Goal: Task Accomplishment & Management: Use online tool/utility

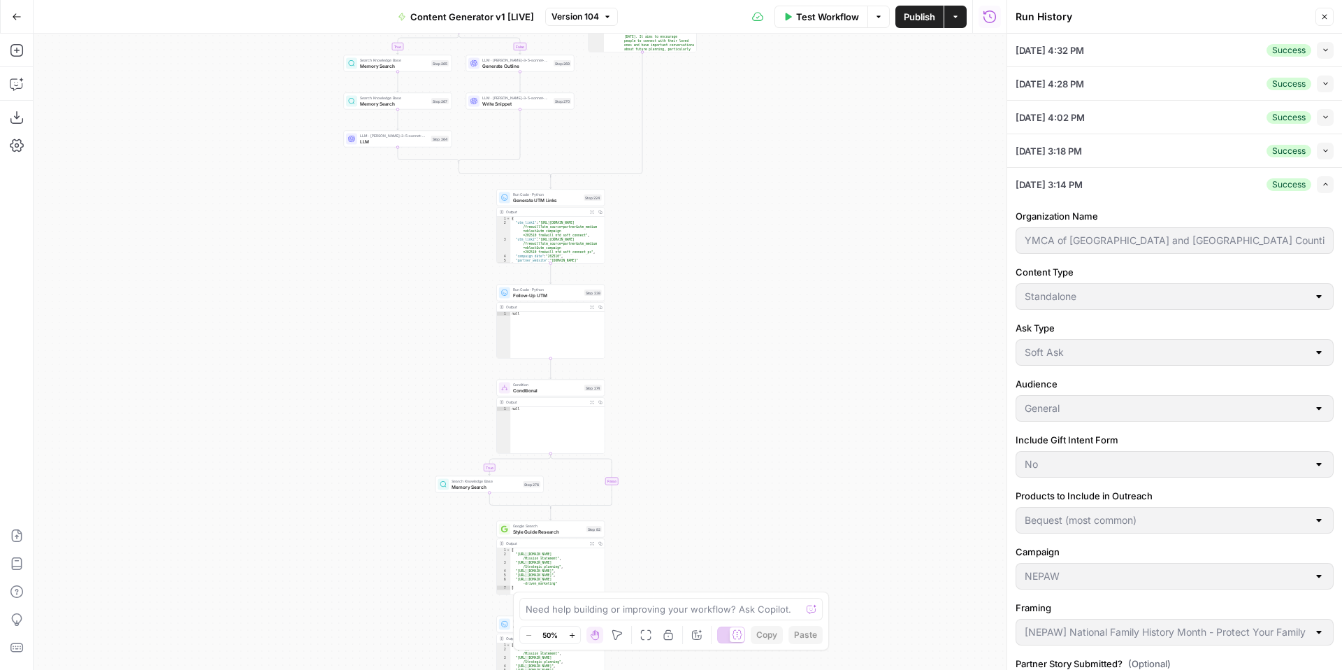
scroll to position [14, 0]
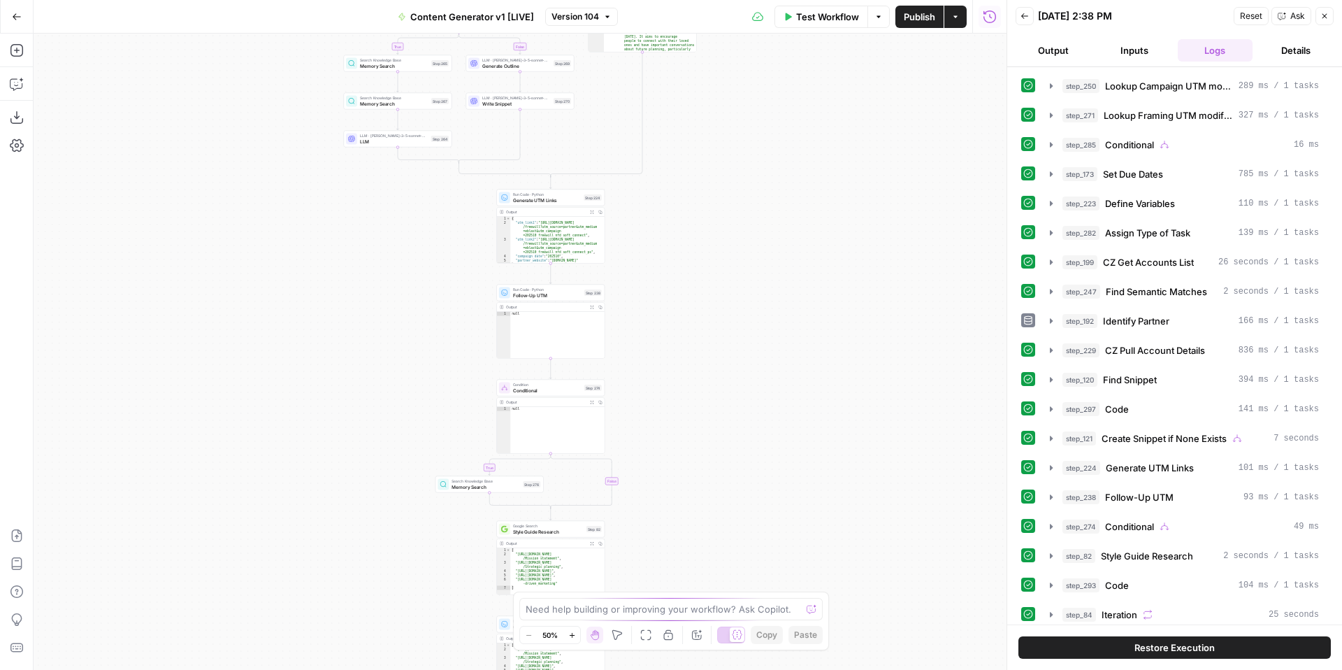
click at [1026, 14] on icon "button" at bounding box center [1025, 16] width 8 height 8
click at [1028, 20] on icon "button" at bounding box center [1025, 16] width 8 height 8
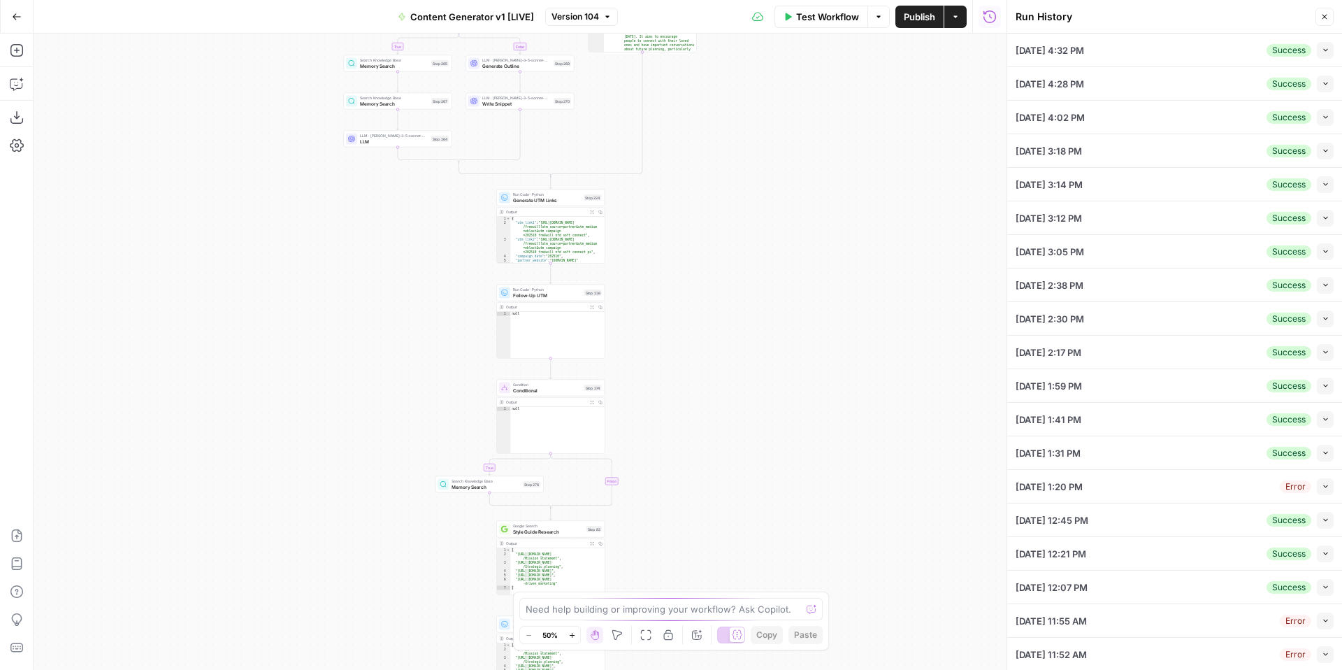
click at [1328, 50] on icon "button" at bounding box center [1326, 50] width 8 height 8
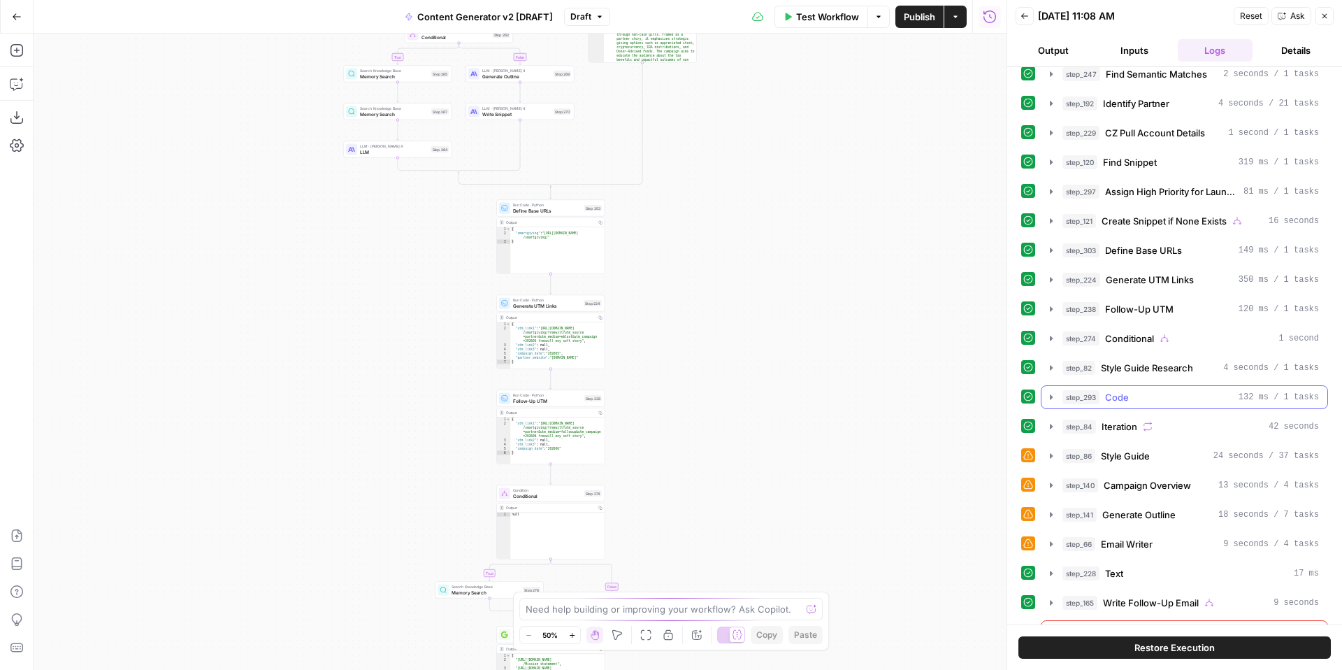
scroll to position [366, 0]
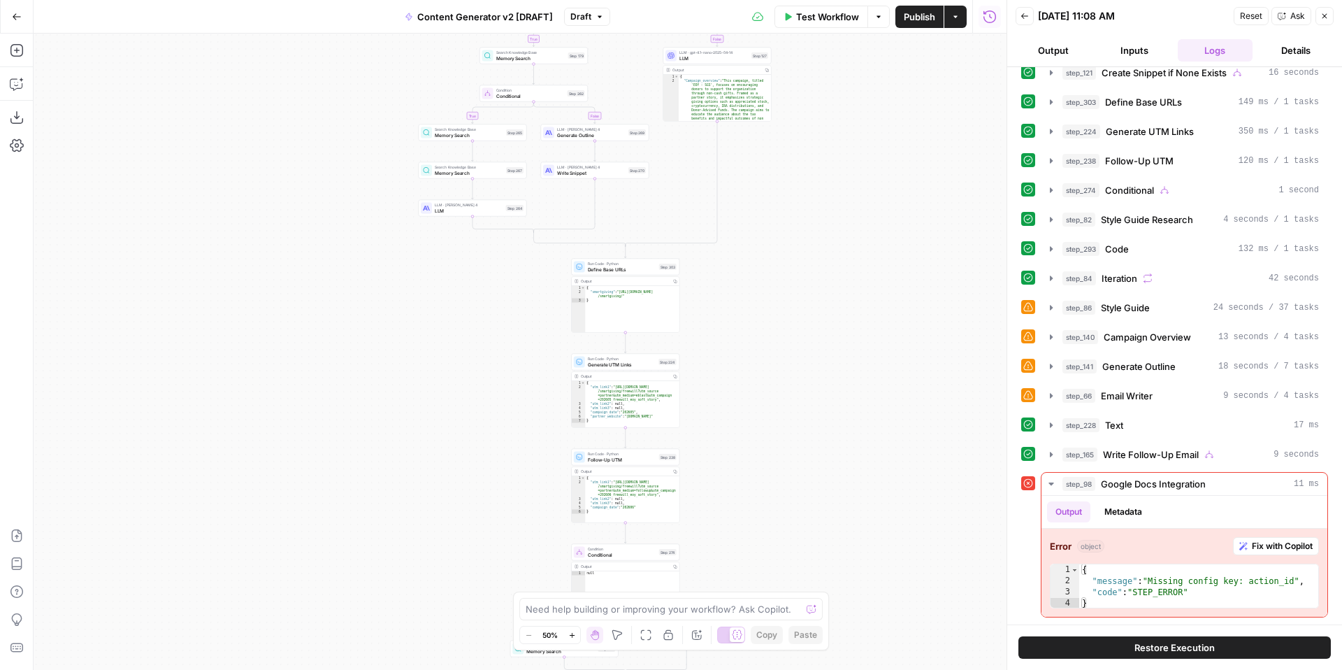
drag, startPoint x: 782, startPoint y: 405, endPoint x: 855, endPoint y: 468, distance: 96.7
click at [856, 469] on div "true false true false true false true false true false true false Workflow Set …" at bounding box center [520, 352] width 973 height 636
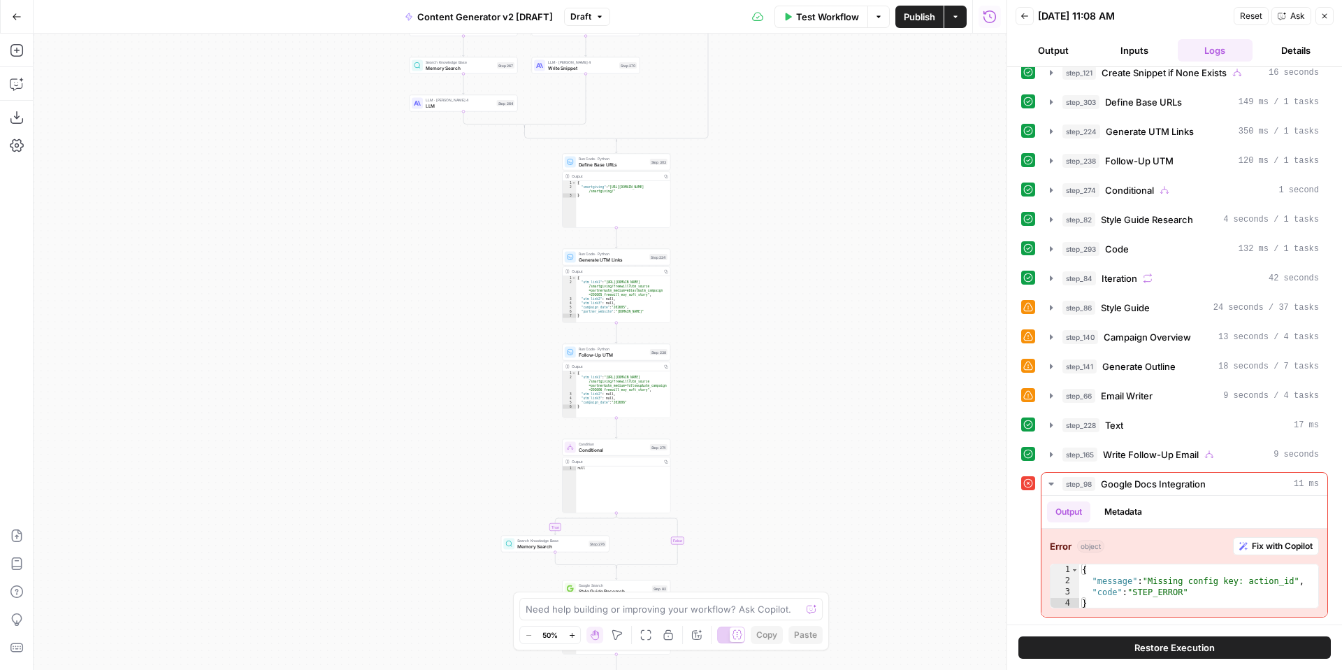
drag, startPoint x: 851, startPoint y: 294, endPoint x: 838, endPoint y: 110, distance: 183.6
click at [838, 110] on div "true false true false true false true false true false true false Workflow Set …" at bounding box center [520, 352] width 973 height 636
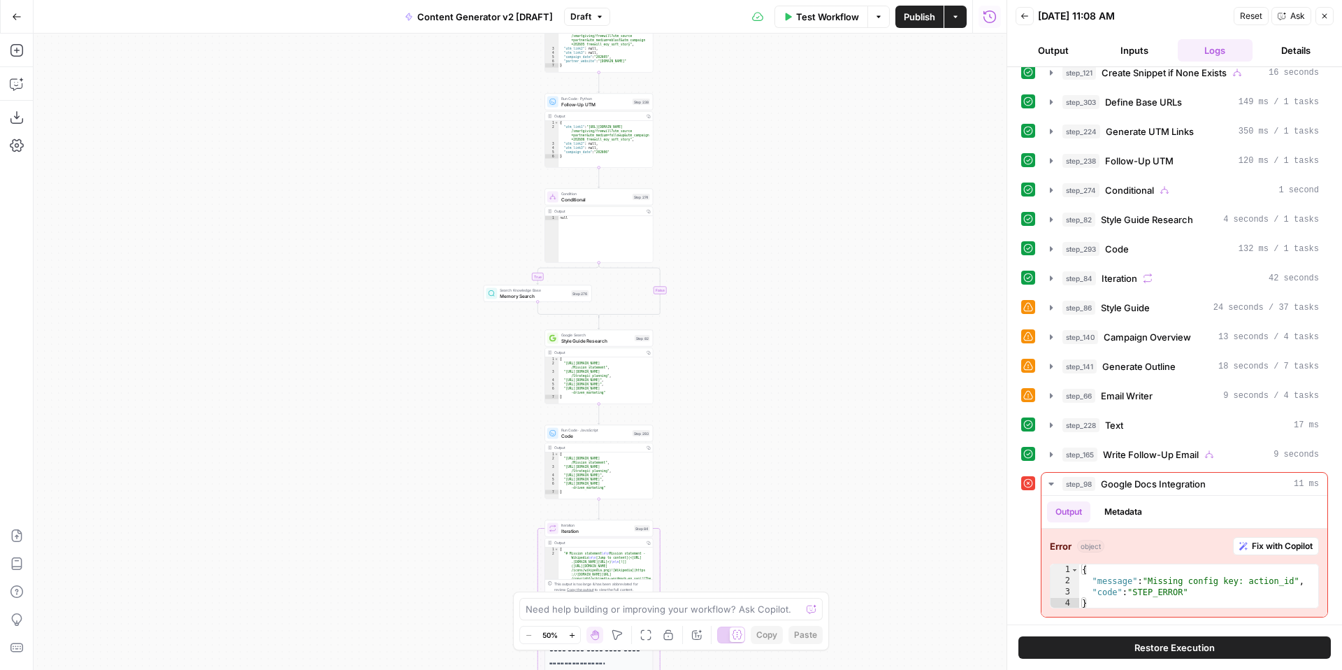
drag, startPoint x: 741, startPoint y: 437, endPoint x: 726, endPoint y: 259, distance: 178.9
click at [727, 259] on div "true false true false true false true false true false true false Workflow Set …" at bounding box center [520, 352] width 973 height 636
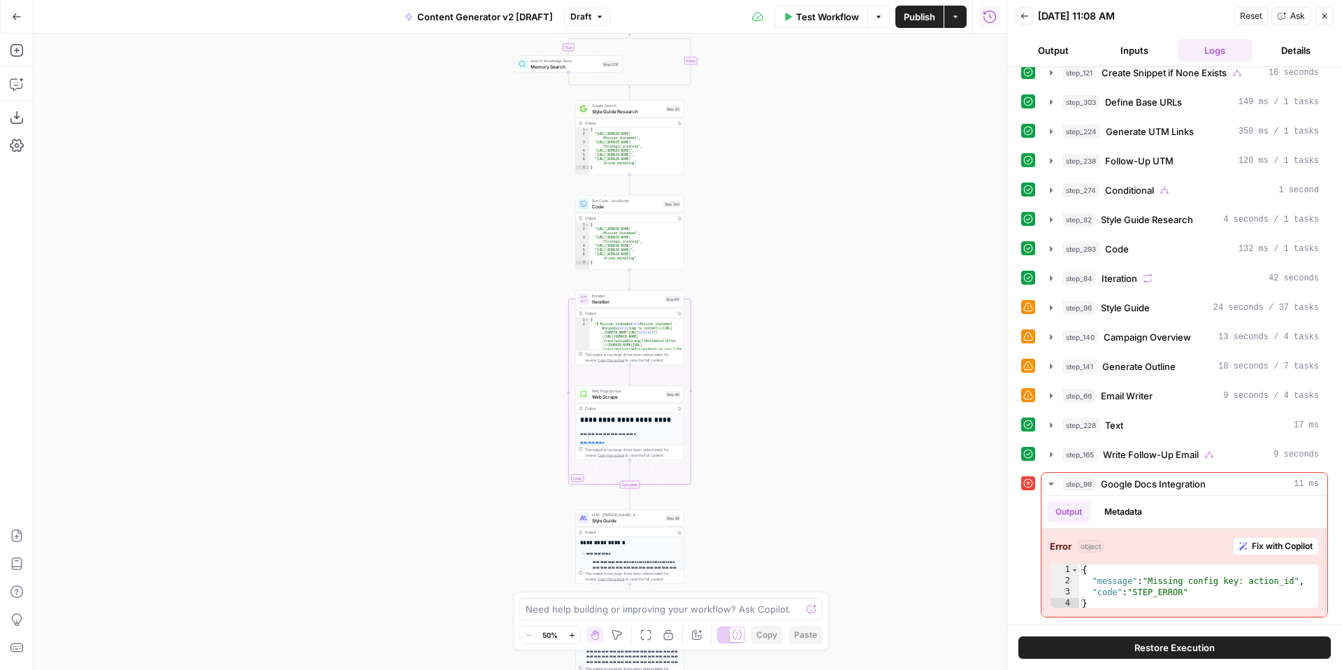
drag, startPoint x: 738, startPoint y: 474, endPoint x: 768, endPoint y: 233, distance: 242.3
click at [768, 233] on div "true false true false true false true false true false true false Workflow Set …" at bounding box center [520, 352] width 973 height 636
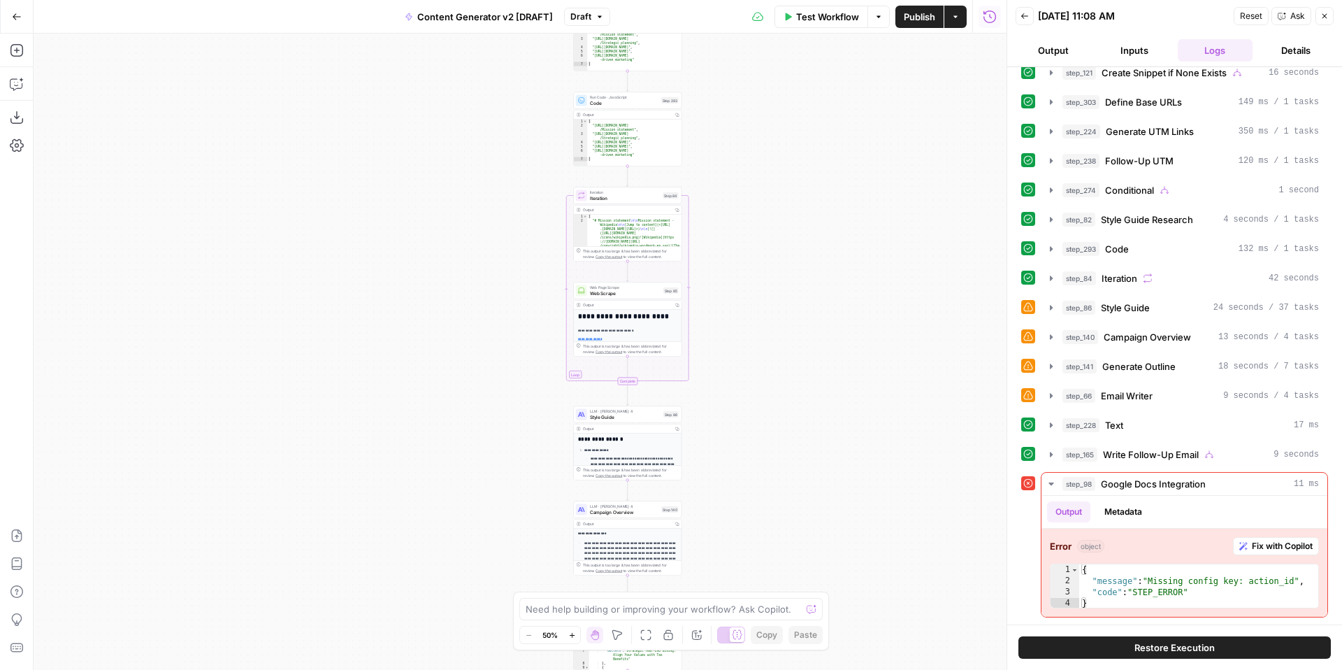
drag, startPoint x: 760, startPoint y: 482, endPoint x: 768, endPoint y: 340, distance: 142.9
click at [768, 340] on div "true false true false true false true false true false true false Workflow Set …" at bounding box center [520, 352] width 973 height 636
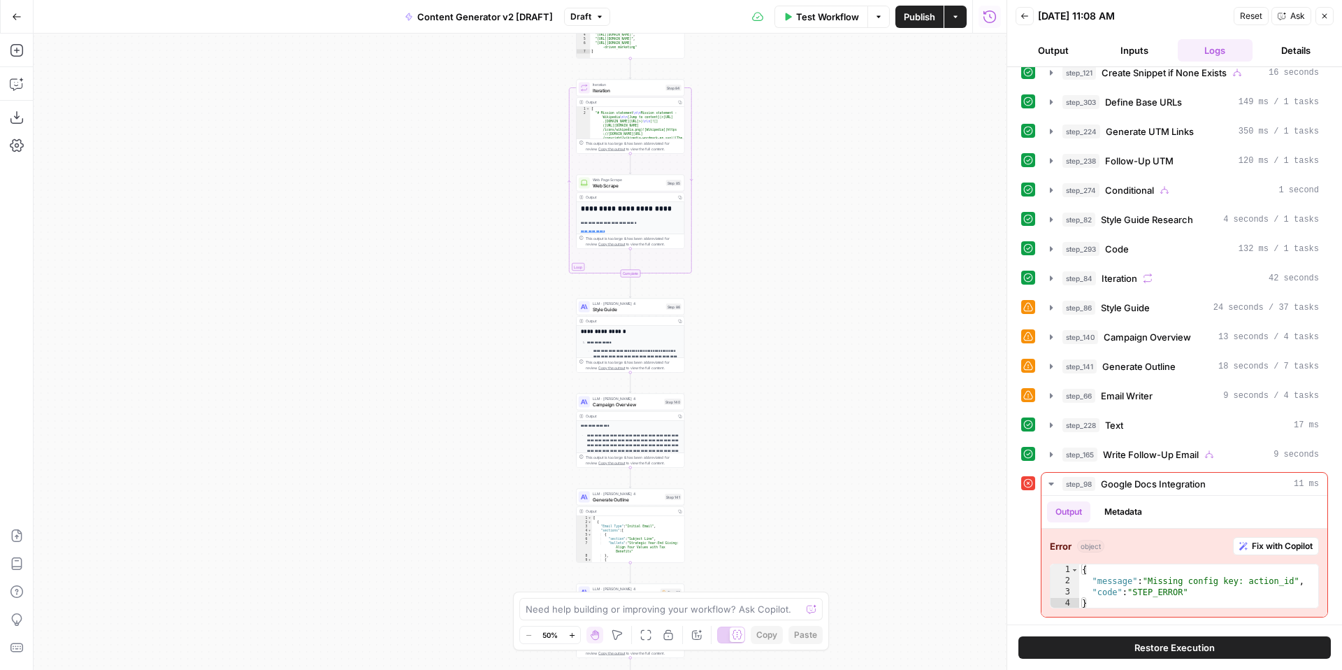
drag, startPoint x: 763, startPoint y: 525, endPoint x: 751, endPoint y: 363, distance: 162.6
click at [751, 363] on div "true false true false true false true false true false true false Workflow Set …" at bounding box center [520, 352] width 973 height 636
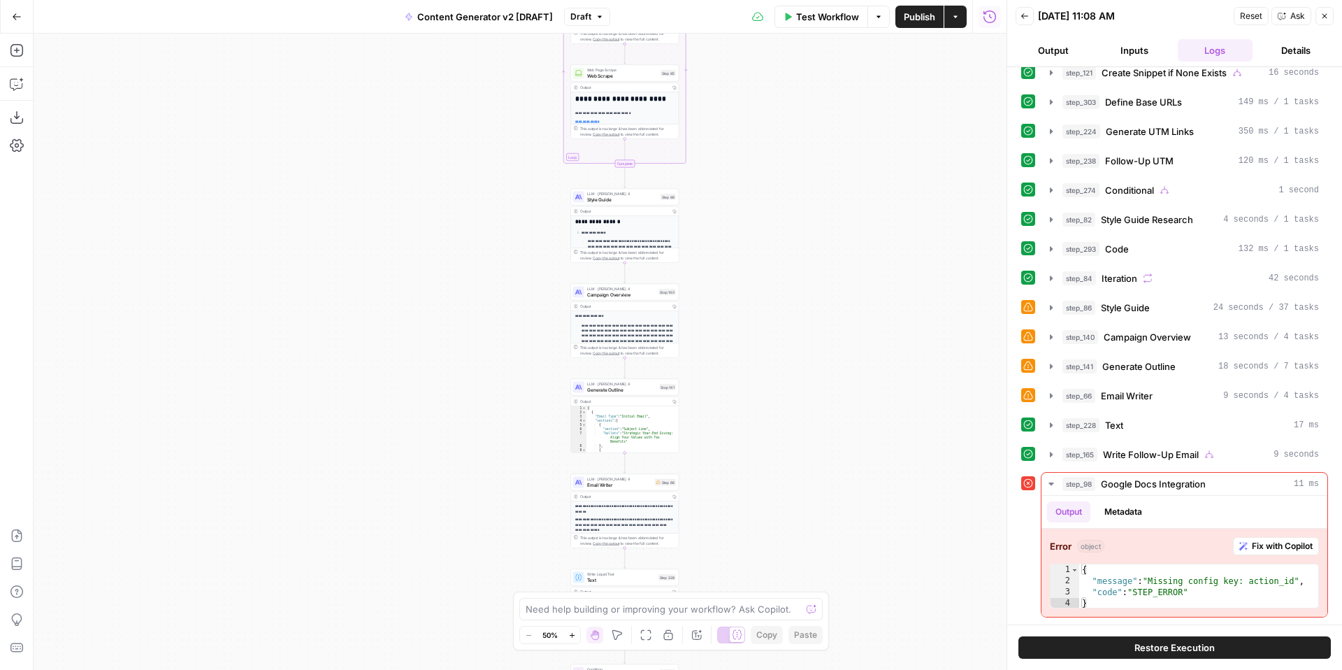
drag, startPoint x: 757, startPoint y: 534, endPoint x: 754, endPoint y: 350, distance: 184.6
click at [754, 350] on div "true false true false true false true false true false true false Workflow Set …" at bounding box center [520, 352] width 973 height 636
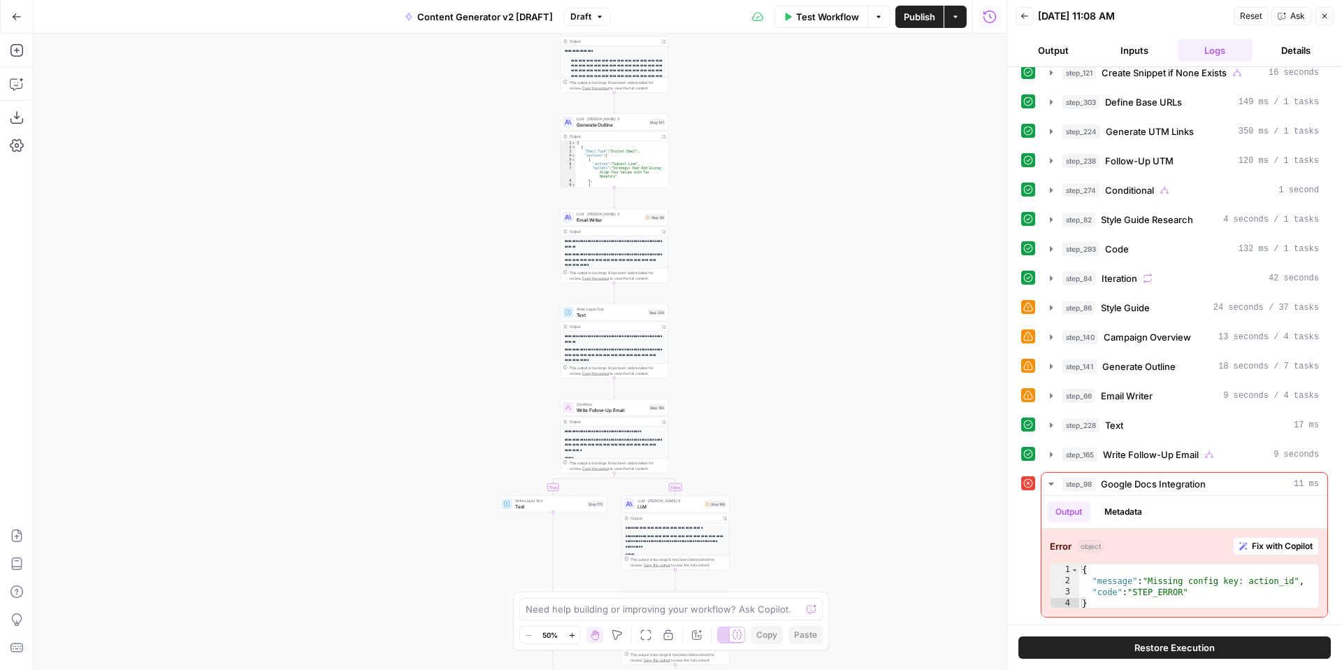
drag, startPoint x: 776, startPoint y: 488, endPoint x: 767, endPoint y: 397, distance: 91.3
click at [767, 398] on div "true false true false true false true false true false true false Workflow Set …" at bounding box center [520, 352] width 973 height 636
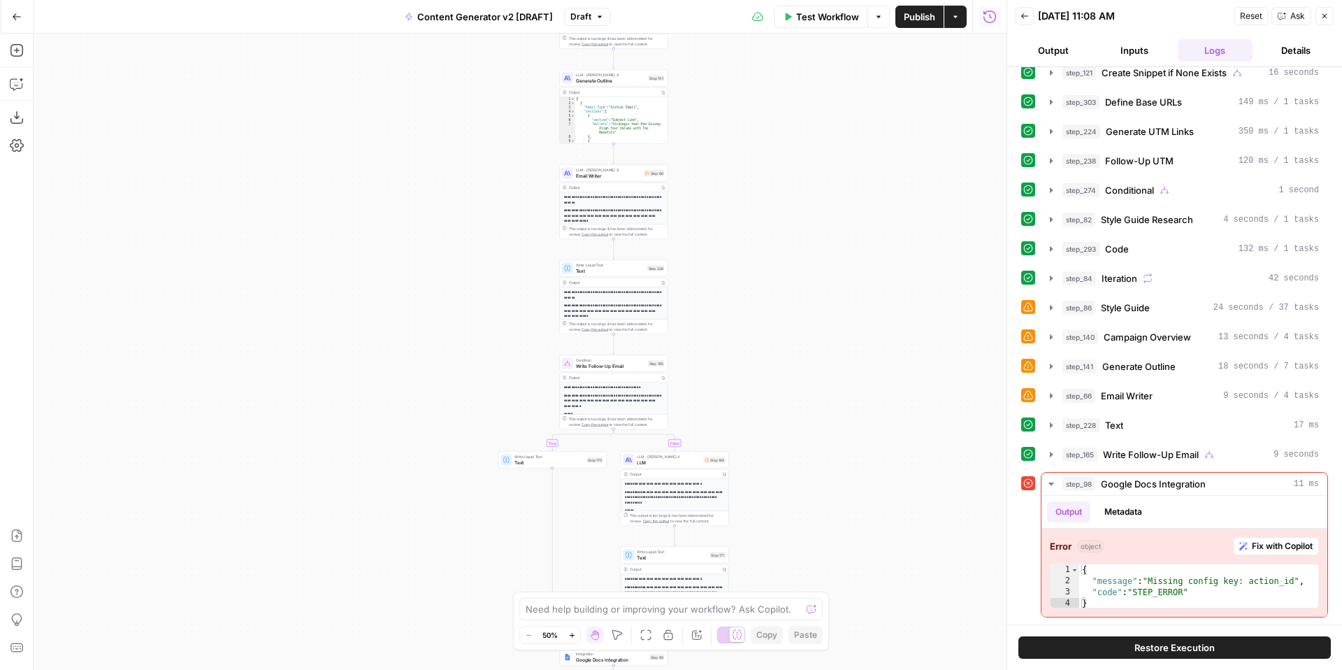
drag, startPoint x: 819, startPoint y: 543, endPoint x: 834, endPoint y: 325, distance: 218.6
click at [835, 326] on div "true false true false true false true false true false true false Workflow Set …" at bounding box center [520, 352] width 973 height 636
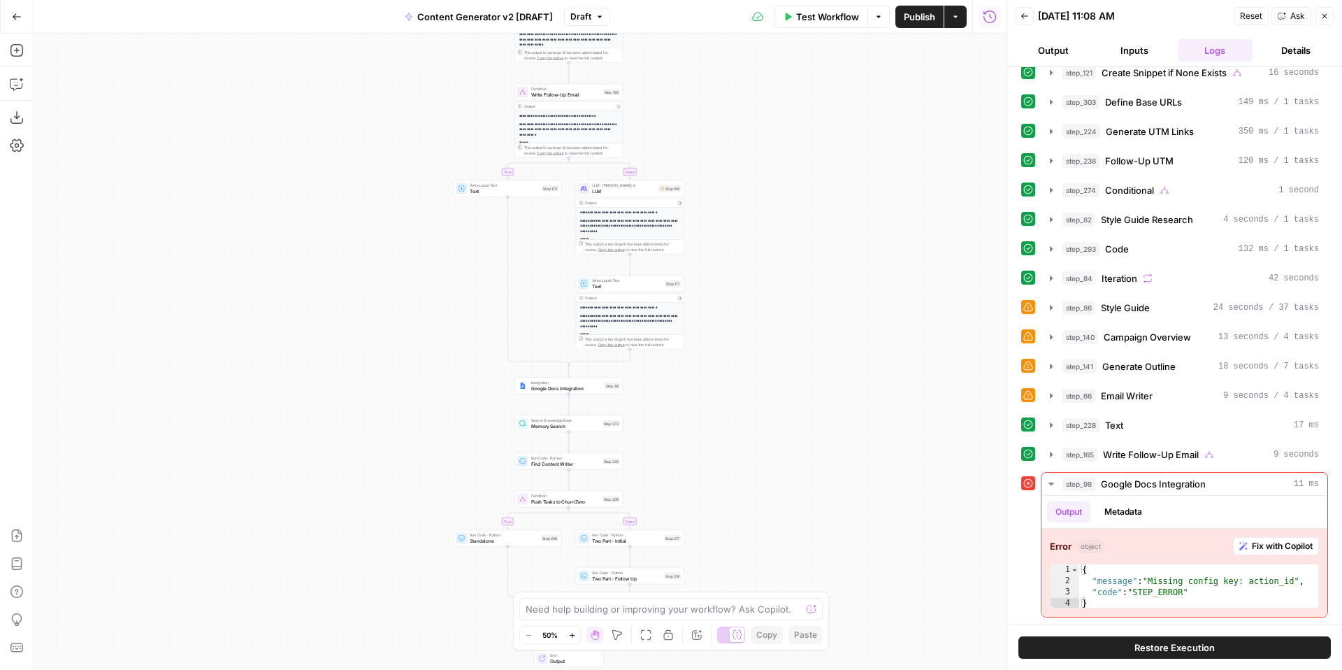
drag, startPoint x: 819, startPoint y: 538, endPoint x: 759, endPoint y: 443, distance: 113.1
click at [759, 443] on div "true false true false true false true false true false true false Workflow Set …" at bounding box center [520, 352] width 973 height 636
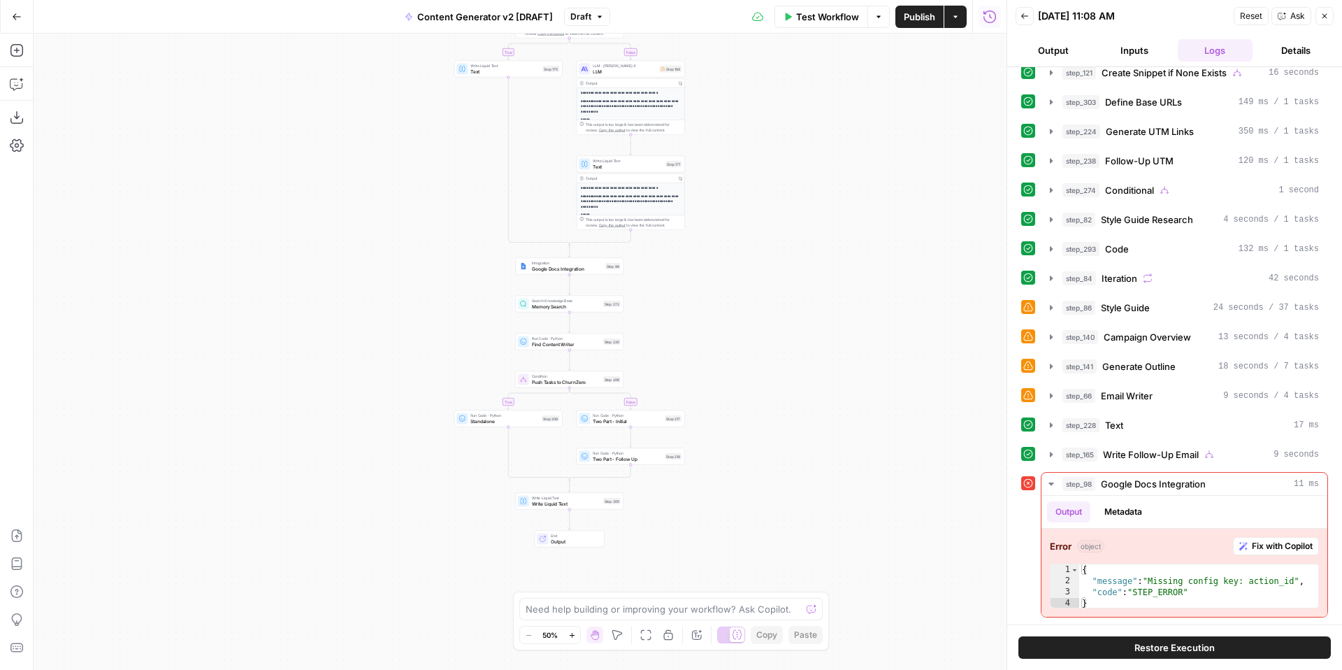
drag, startPoint x: 775, startPoint y: 462, endPoint x: 756, endPoint y: 308, distance: 155.0
click at [756, 310] on div "true false true false true false true false true false true false Workflow Set …" at bounding box center [520, 352] width 973 height 636
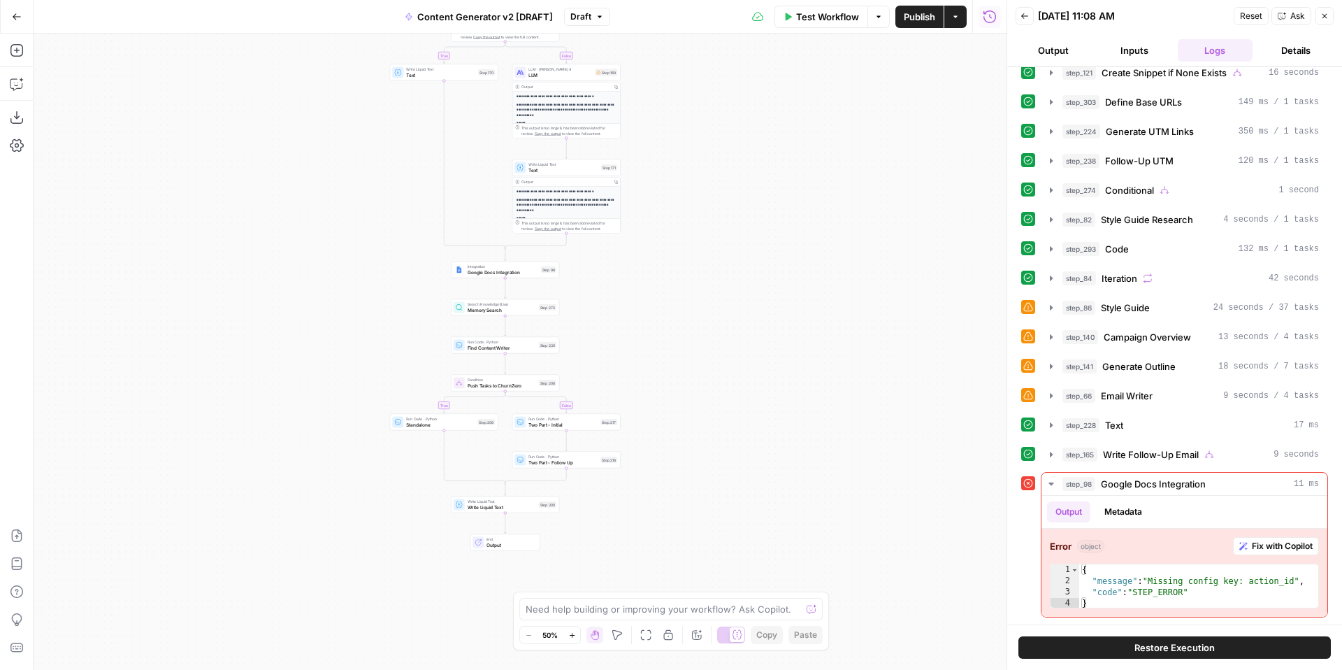
drag, startPoint x: 756, startPoint y: 308, endPoint x: 710, endPoint y: 344, distance: 57.8
click at [710, 344] on div "true false true false true false true false true false true false Workflow Set …" at bounding box center [520, 352] width 973 height 636
